Goal: Information Seeking & Learning: Learn about a topic

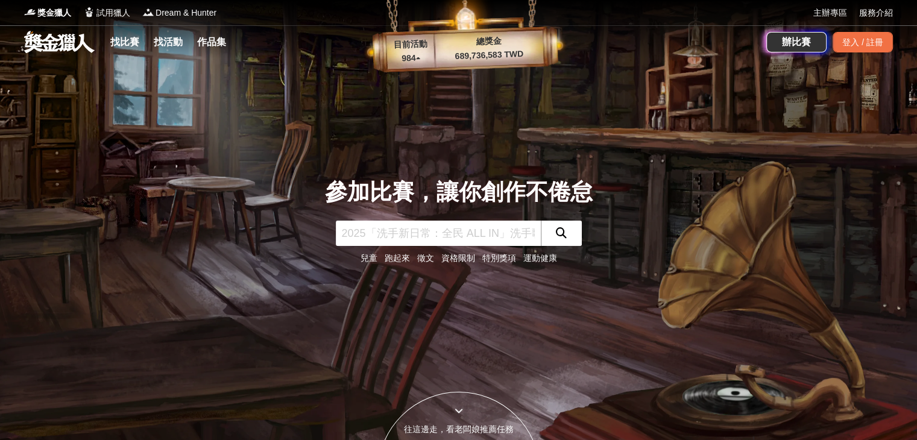
click at [406, 230] on input "text" at bounding box center [438, 233] width 205 height 25
click at [125, 45] on link "找比賽" at bounding box center [124, 42] width 39 height 17
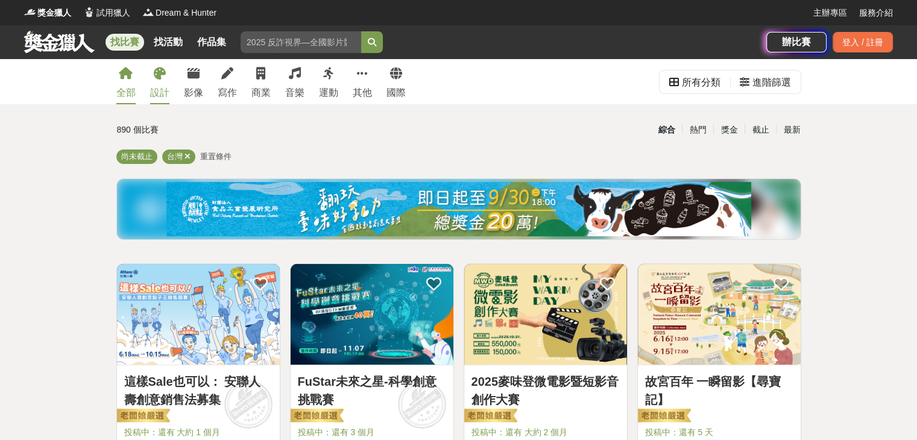
click at [159, 88] on div "設計" at bounding box center [159, 93] width 19 height 14
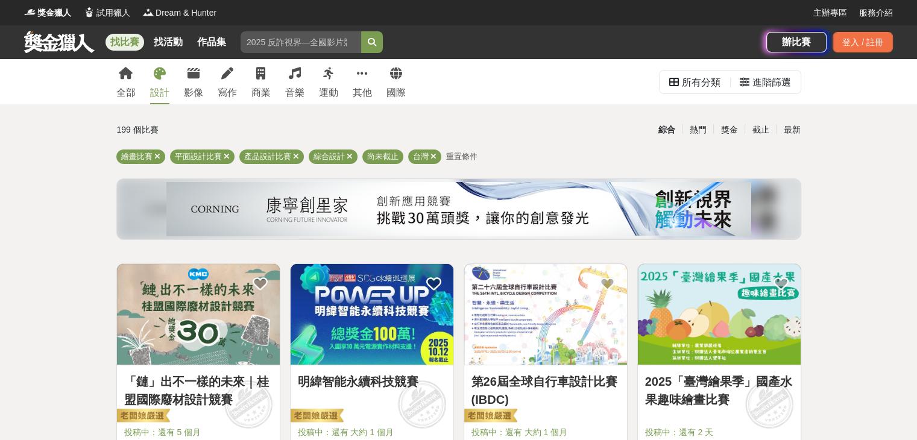
click at [469, 157] on span "重置條件" at bounding box center [461, 156] width 31 height 9
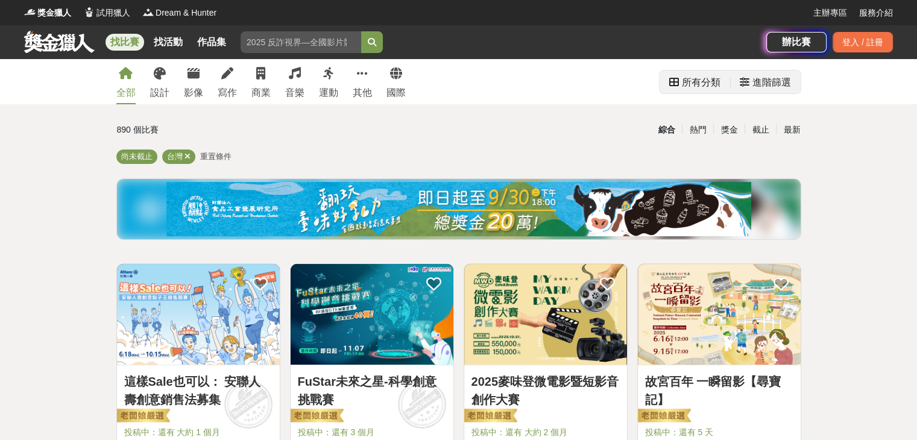
click at [776, 84] on div "進階篩選" at bounding box center [771, 83] width 39 height 24
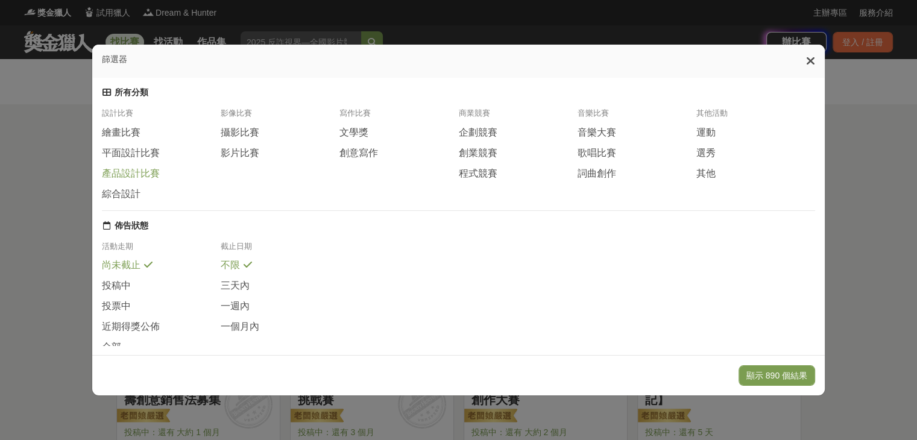
click at [118, 170] on span "產品設計比賽" at bounding box center [131, 174] width 58 height 13
click at [117, 192] on span "綜合設計" at bounding box center [121, 193] width 39 height 13
click at [800, 381] on button "顯示 60 個結果" at bounding box center [779, 375] width 72 height 20
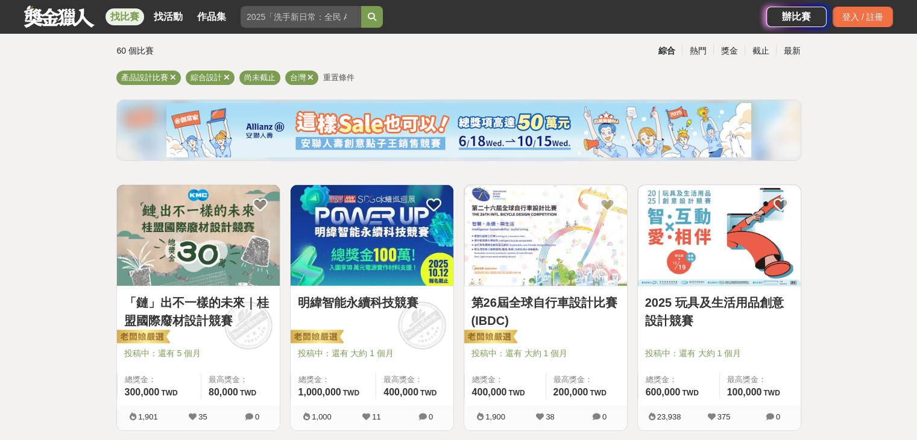
scroll to position [121, 0]
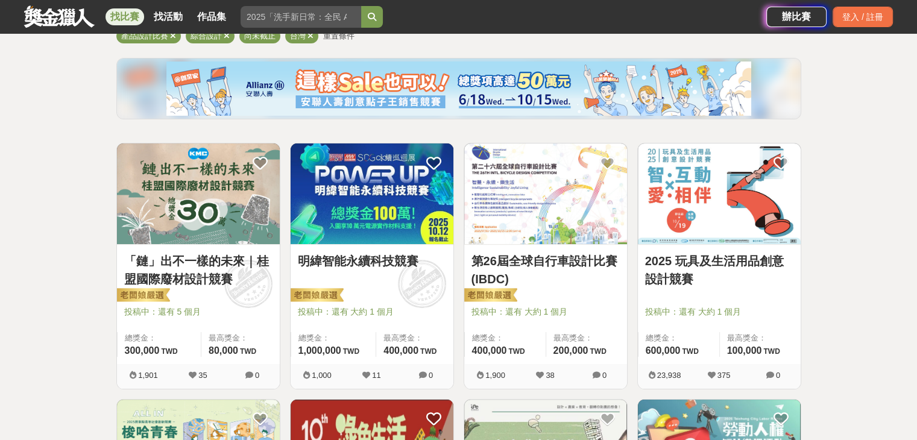
click at [184, 284] on link "「鏈」出不一樣的未來｜桂盟國際廢材設計競賽" at bounding box center [198, 270] width 148 height 36
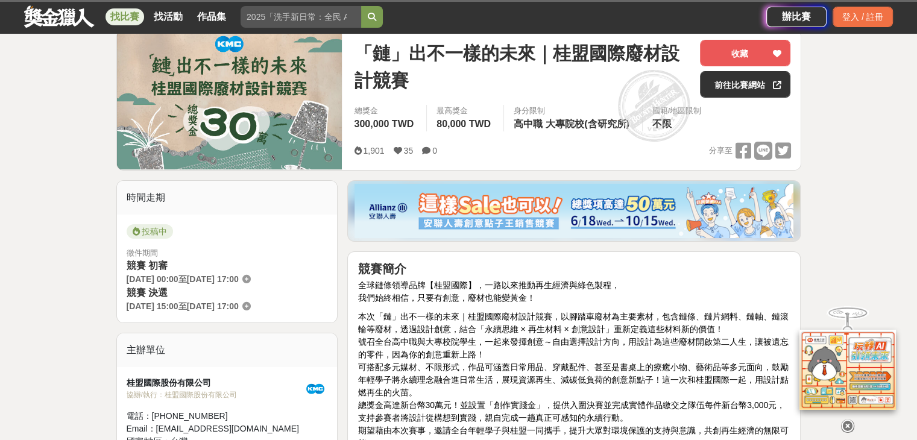
scroll to position [241, 0]
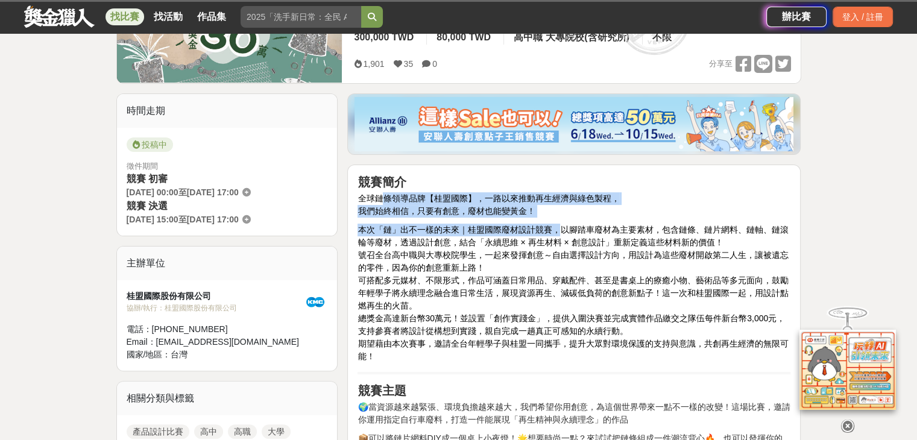
drag, startPoint x: 459, startPoint y: 206, endPoint x: 564, endPoint y: 220, distance: 105.9
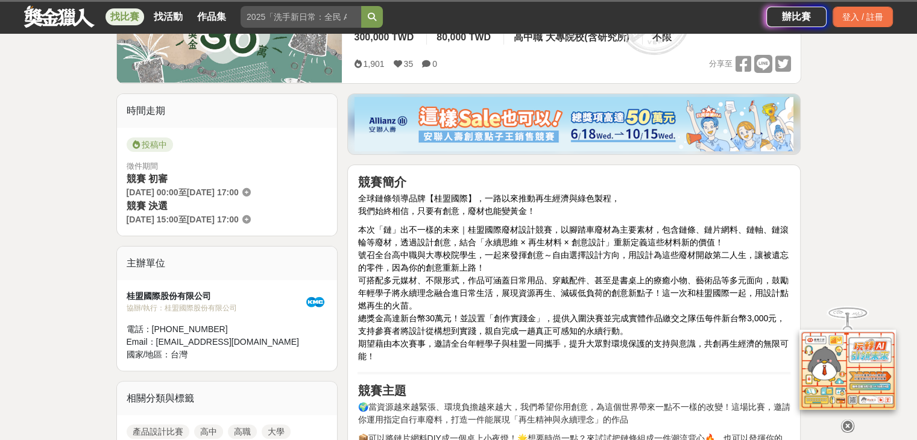
drag, startPoint x: 573, startPoint y: 239, endPoint x: 509, endPoint y: 245, distance: 64.2
click at [564, 242] on span "本次「鏈」出不一樣的未來｜桂盟國際廢材設計競賽，以腳踏車廢材為主要素材，包含鏈條、鏈片網料、鏈軸、鏈滾輪等廢材，透過設計創意，結合「永續思維 × 再生材料 ×…" at bounding box center [572, 236] width 430 height 22
drag, startPoint x: 463, startPoint y: 237, endPoint x: 654, endPoint y: 247, distance: 191.3
click at [654, 247] on p "本次「鏈」出不一樣的未來｜桂盟國際廢材設計競賽，以腳踏車廢材為主要素材，包含鏈條、鏈片網料、鏈軸、鏈滾輪等廢材，透過設計創意，結合「永續思維 × 再生材料 ×…" at bounding box center [573, 293] width 433 height 139
click at [685, 268] on p "本次「鏈」出不一樣的未來｜桂盟國際廢材設計競賽，以腳踏車廢材為主要素材，包含鏈條、鏈片網料、鏈軸、鏈滾輪等廢材，透過設計創意，結合「永續思維 × 再生材料 ×…" at bounding box center [573, 293] width 433 height 139
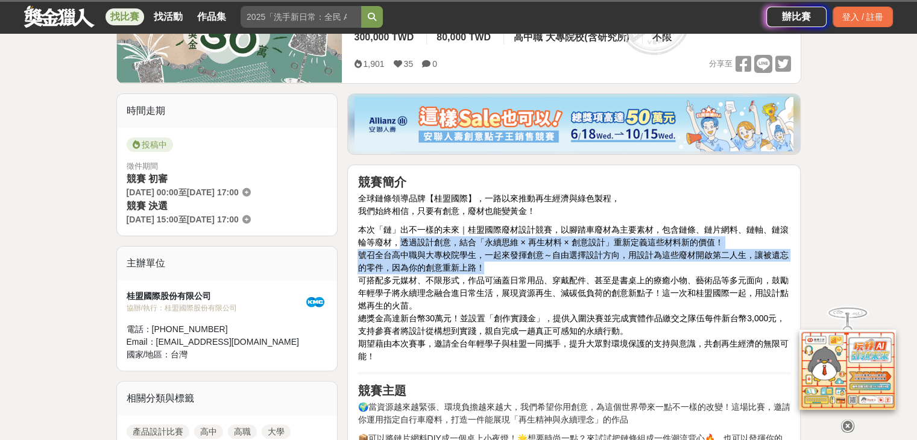
drag, startPoint x: 395, startPoint y: 245, endPoint x: 610, endPoint y: 265, distance: 215.5
click at [610, 265] on p "本次「鏈」出不一樣的未來｜桂盟國際廢材設計競賽，以腳踏車廢材為主要素材，包含鏈條、鏈片網料、鏈軸、鏈滾輪等廢材，透過設計創意，結合「永續思維 × 再生材料 ×…" at bounding box center [573, 293] width 433 height 139
click at [611, 265] on p "本次「鏈」出不一樣的未來｜桂盟國際廢材設計競賽，以腳踏車廢材為主要素材，包含鏈條、鏈片網料、鏈軸、鏈滾輪等廢材，透過設計創意，結合「永續思維 × 再生材料 ×…" at bounding box center [573, 293] width 433 height 139
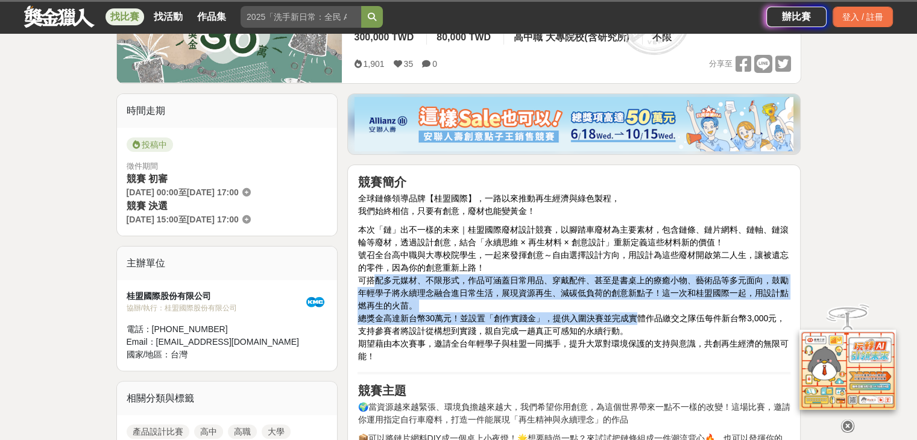
drag, startPoint x: 377, startPoint y: 284, endPoint x: 656, endPoint y: 303, distance: 279.1
click at [635, 319] on p "本次「鏈」出不一樣的未來｜桂盟國際廢材設計競賽，以腳踏車廢材為主要素材，包含鏈條、鏈片網料、鏈軸、鏈滾輪等廢材，透過設計創意，結合「永續思維 × 再生材料 ×…" at bounding box center [573, 293] width 433 height 139
click at [656, 300] on p "本次「鏈」出不一樣的未來｜桂盟國際廢材設計競賽，以腳踏車廢材為主要素材，包含鏈條、鏈片網料、鏈軸、鏈滾輪等廢材，透過設計創意，結合「永續思維 × 再生材料 ×…" at bounding box center [573, 293] width 433 height 139
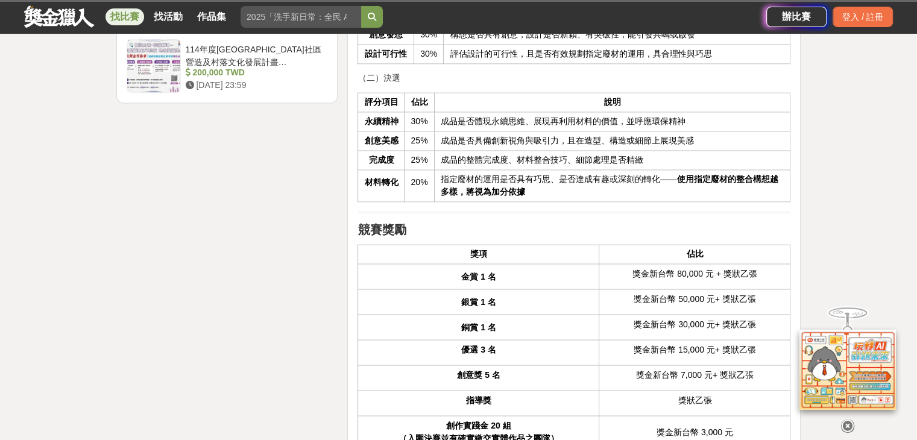
scroll to position [2110, 0]
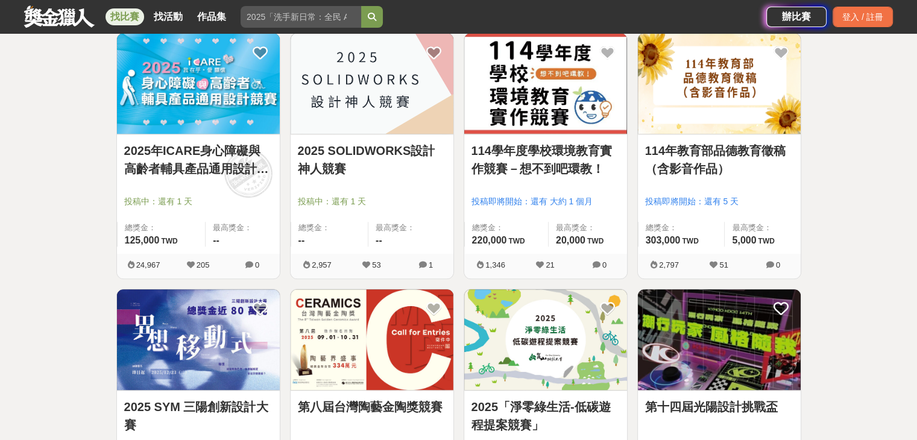
scroll to position [784, 0]
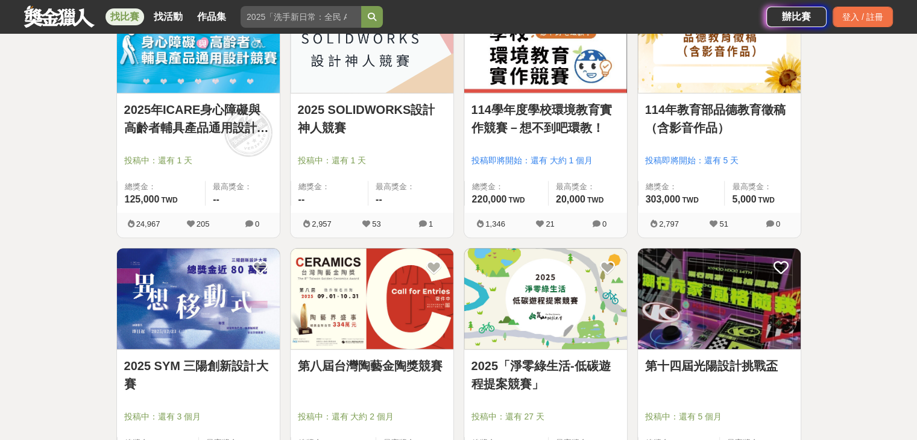
click at [732, 375] on div "第十四屆光陽設計挑戰盃" at bounding box center [719, 373] width 148 height 32
click at [732, 321] on img at bounding box center [719, 298] width 163 height 101
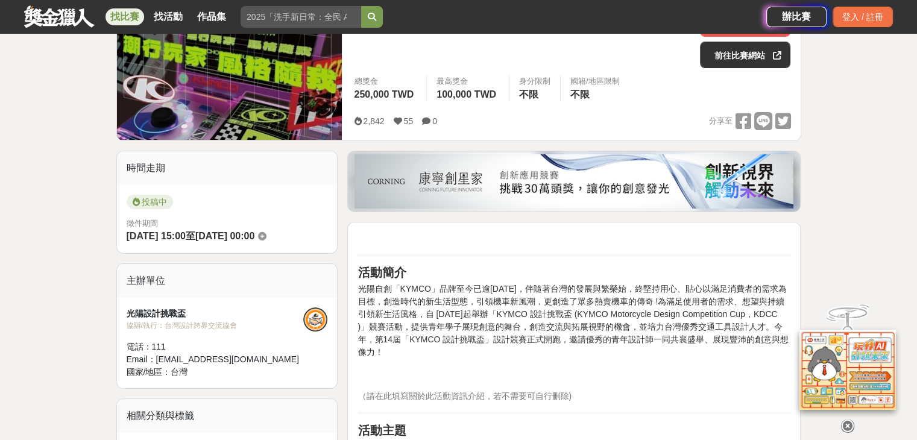
scroll to position [241, 0]
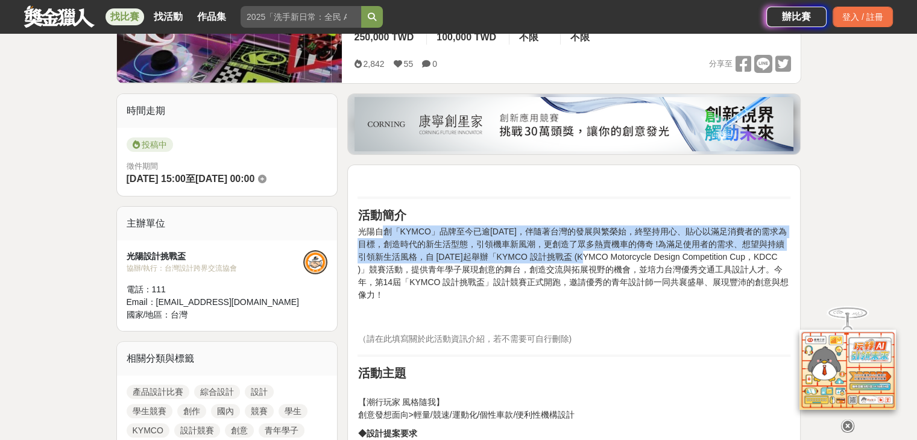
drag, startPoint x: 385, startPoint y: 237, endPoint x: 594, endPoint y: 259, distance: 210.3
click at [595, 257] on p "光陽自創「KYMCO」品牌至今已逾[DATE]，伴隨著台灣的發展與繁榮始，終堅持用心、貼心以滿足消費者的需求為目標，創造時代的新生活型態，引領機車新風潮，更創…" at bounding box center [573, 275] width 433 height 101
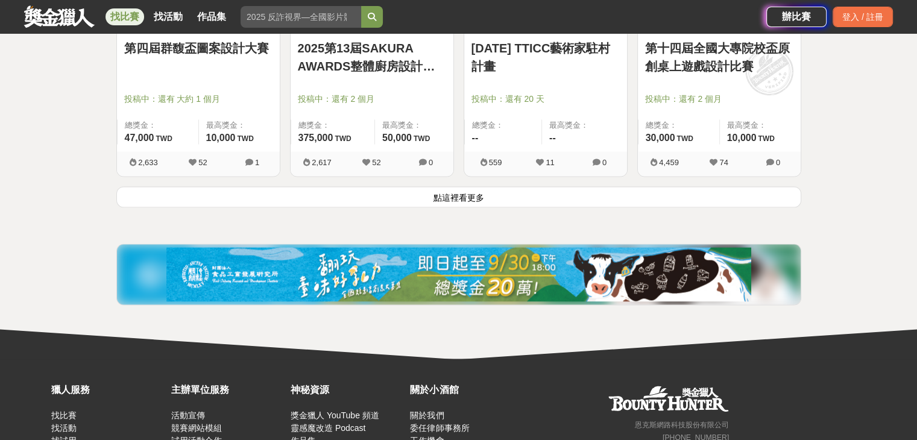
scroll to position [1627, 0]
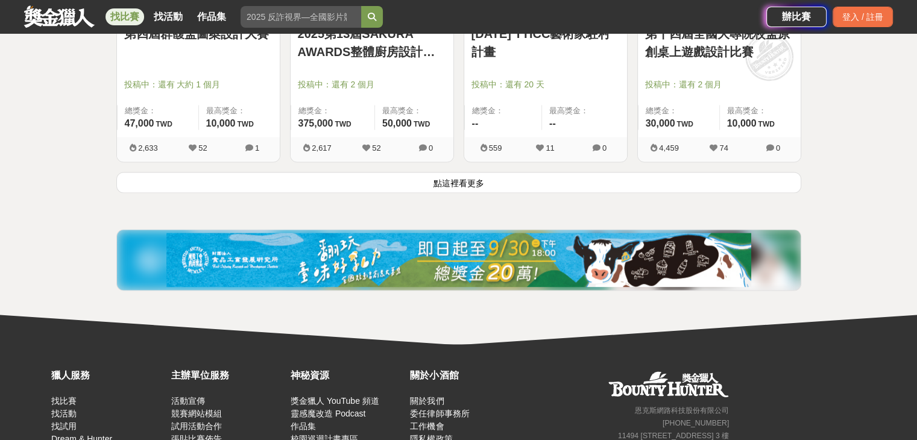
click at [485, 177] on button "點這裡看更多" at bounding box center [458, 182] width 685 height 21
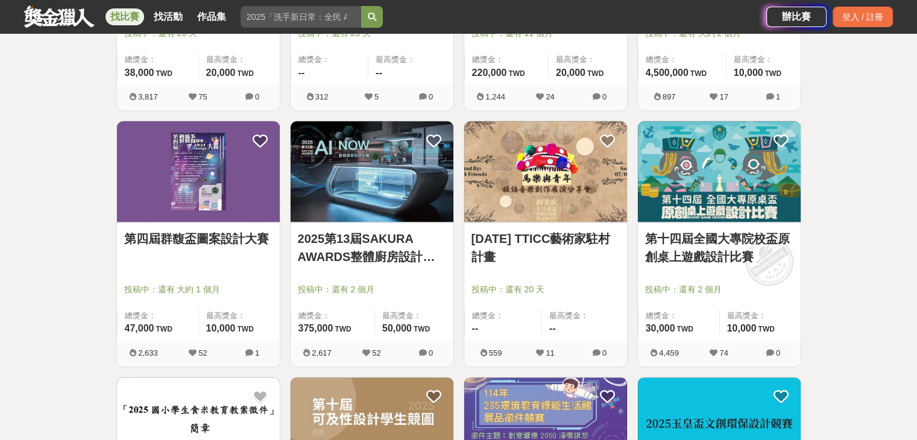
scroll to position [1447, 0]
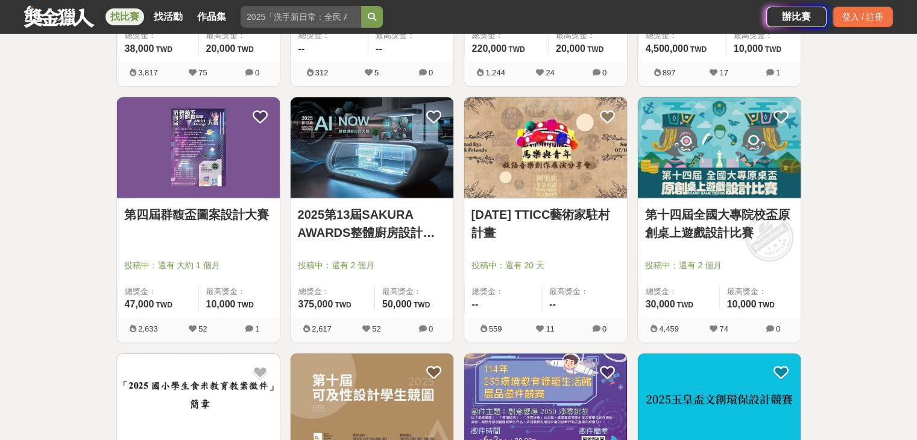
click at [371, 233] on link "2025第13屆SAKURA AWARDS整體廚房設計大賽" at bounding box center [372, 224] width 148 height 36
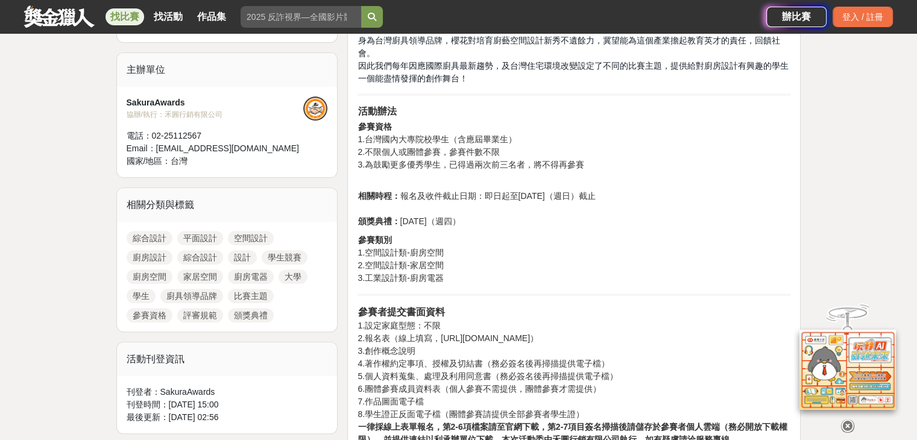
scroll to position [422, 0]
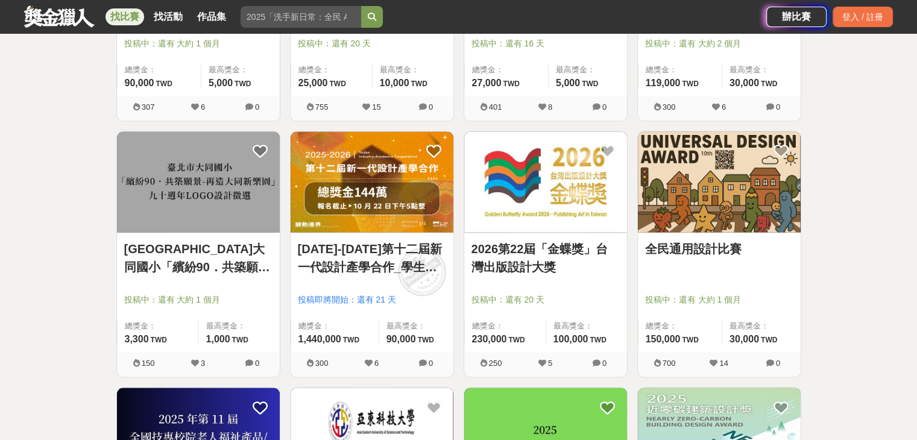
scroll to position [1929, 0]
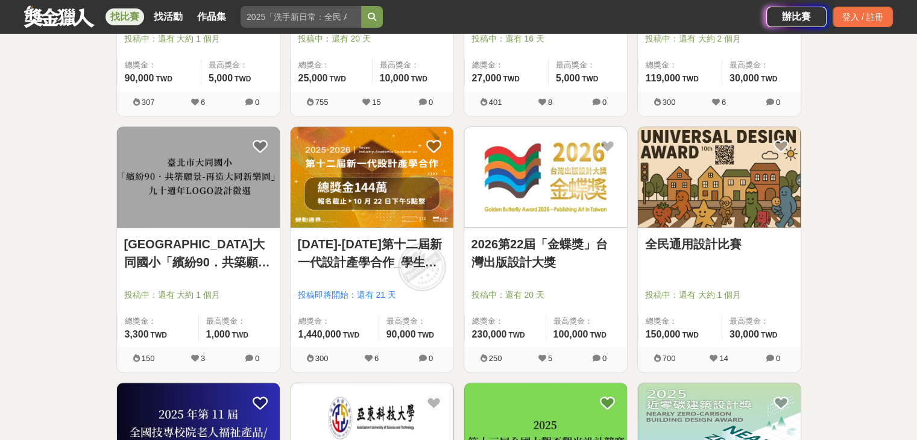
click at [712, 271] on div at bounding box center [723, 278] width 156 height 14
click at [723, 246] on link "全民通用設計比賽" at bounding box center [719, 244] width 148 height 18
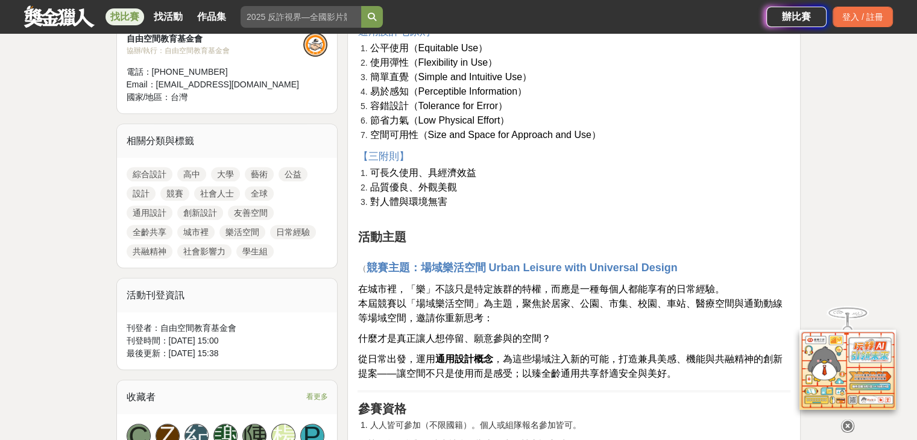
scroll to position [603, 0]
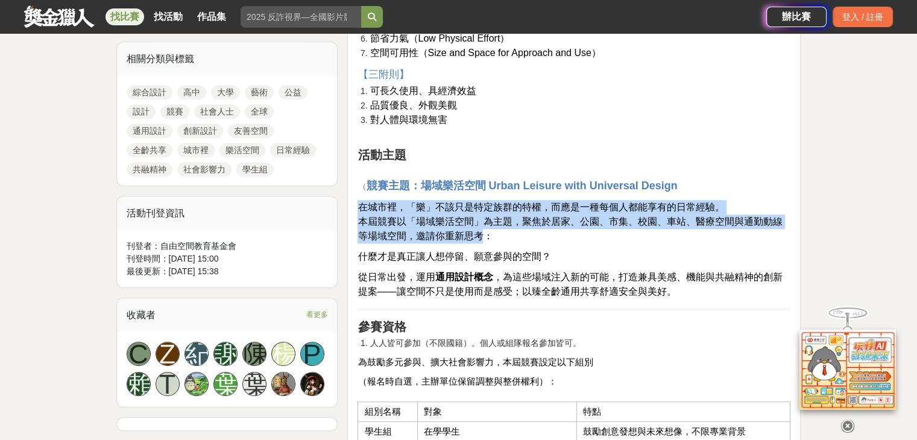
drag, startPoint x: 398, startPoint y: 209, endPoint x: 484, endPoint y: 231, distance: 89.2
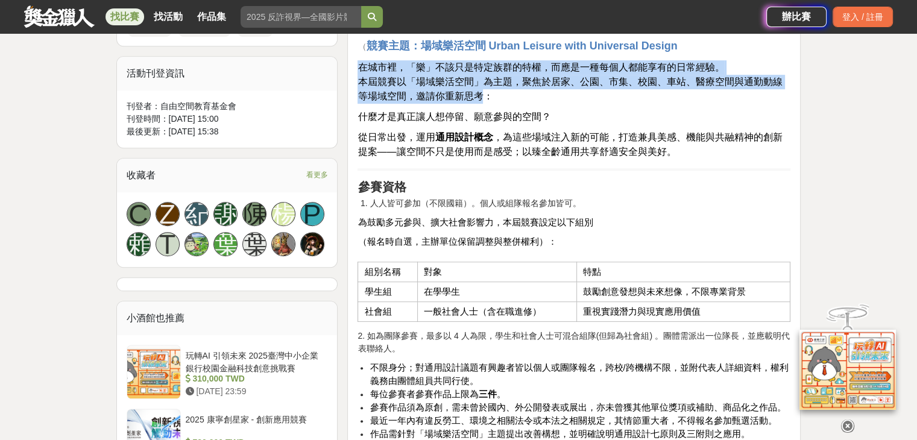
scroll to position [784, 0]
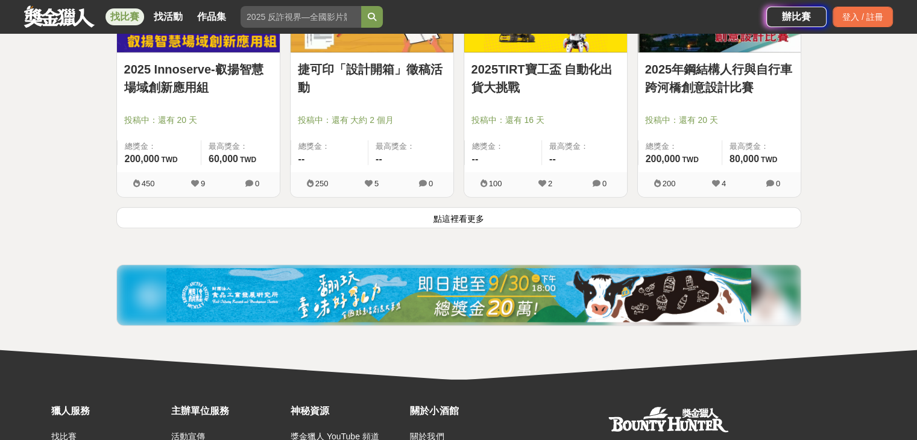
scroll to position [3134, 0]
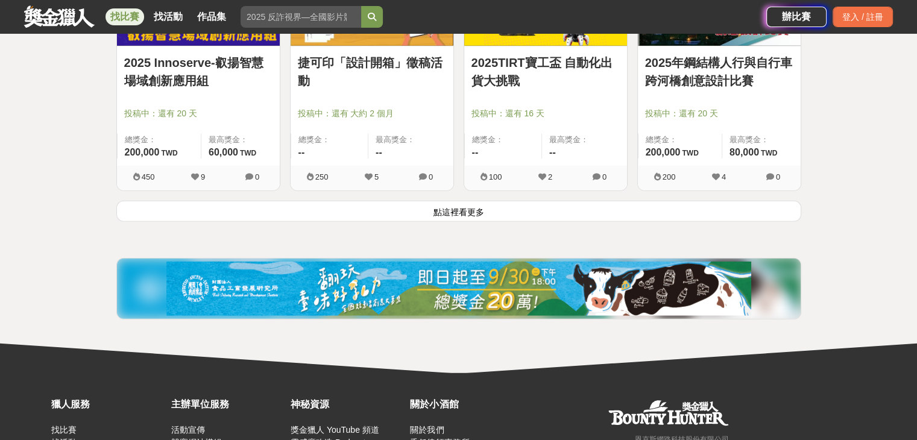
click at [304, 201] on button "點這裡看更多" at bounding box center [458, 211] width 685 height 21
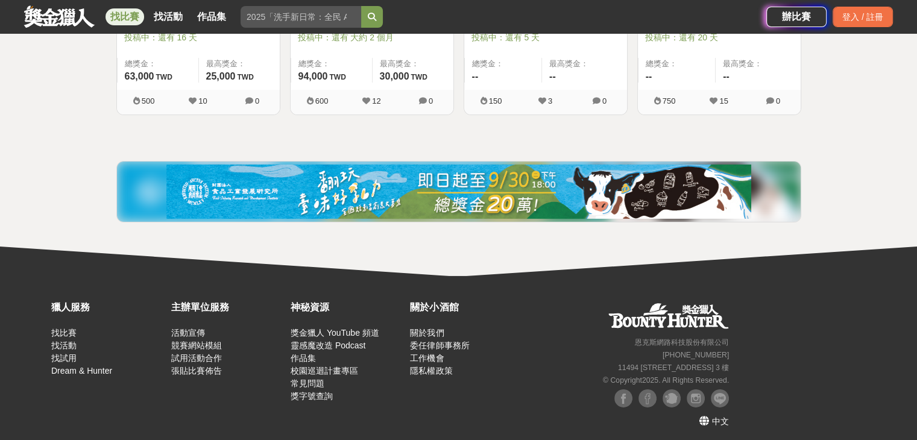
scroll to position [3979, 0]
